Goal: Find specific page/section: Find specific page/section

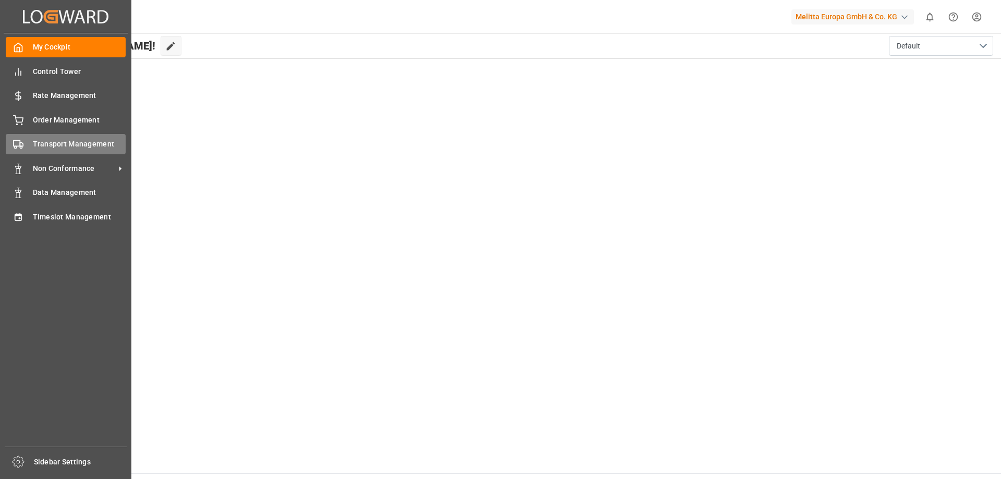
click at [55, 143] on span "Transport Management" at bounding box center [79, 144] width 93 height 11
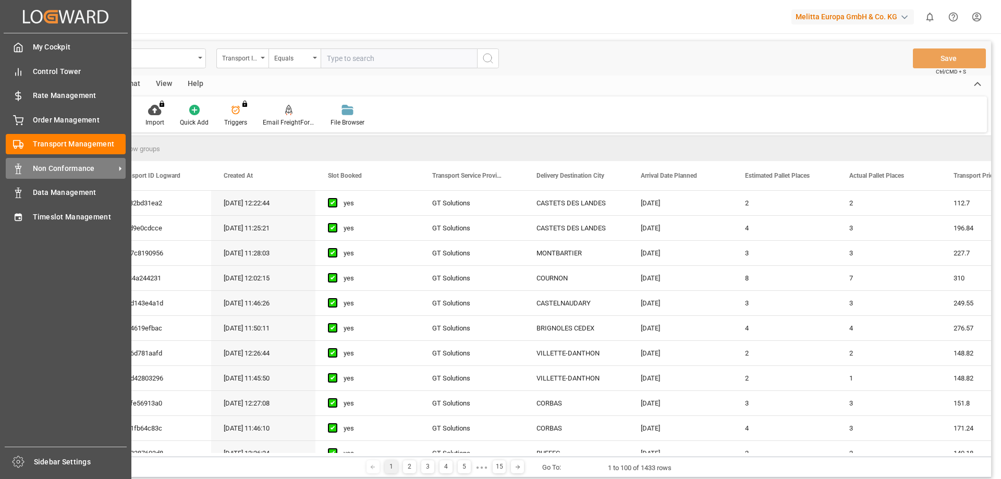
click at [51, 164] on span "Non Conformance" at bounding box center [74, 168] width 82 height 11
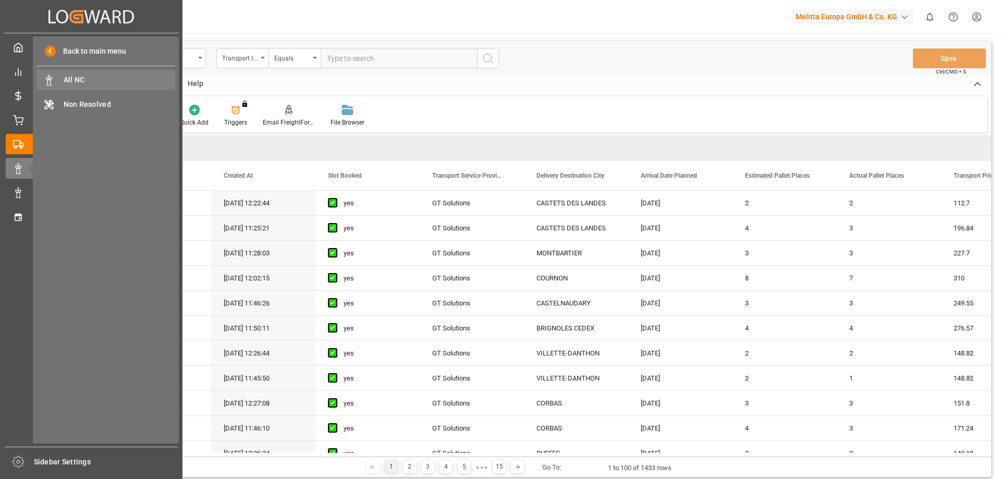
click at [120, 86] on div "All NC All NC" at bounding box center [105, 80] width 139 height 20
